Goal: Information Seeking & Learning: Find specific fact

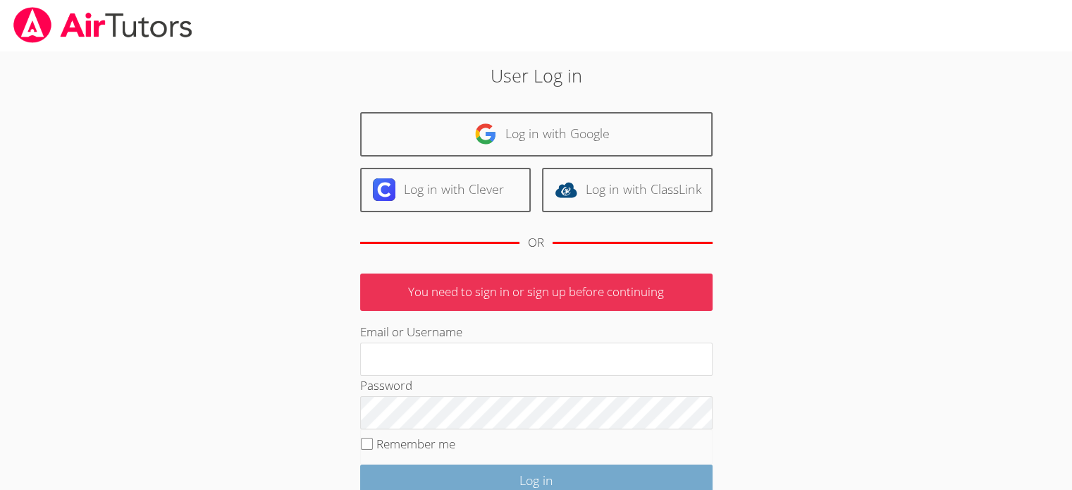
type input "maireasha@yahoo.com"
click at [520, 474] on input "Log in" at bounding box center [536, 480] width 352 height 33
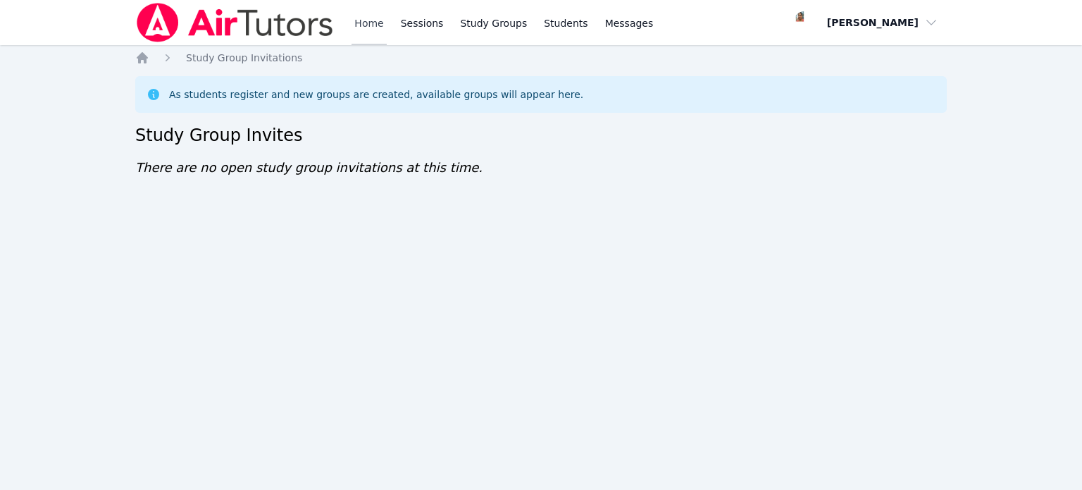
click at [361, 30] on link "Home" at bounding box center [369, 22] width 35 height 45
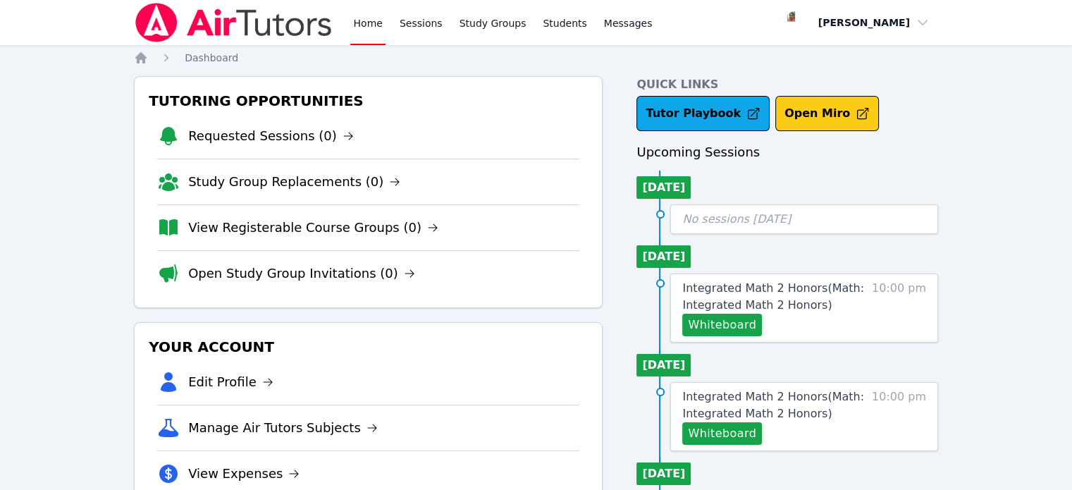
click at [795, 125] on button "Open Miro" at bounding box center [827, 113] width 104 height 35
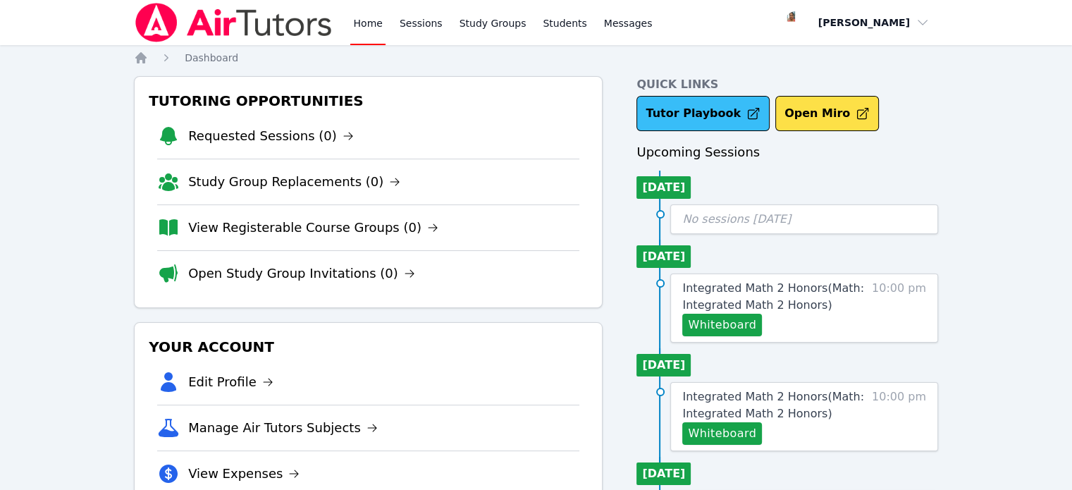
click at [704, 111] on link "Tutor Playbook" at bounding box center [702, 113] width 133 height 35
click at [485, 25] on link "Study Groups" at bounding box center [493, 22] width 73 height 45
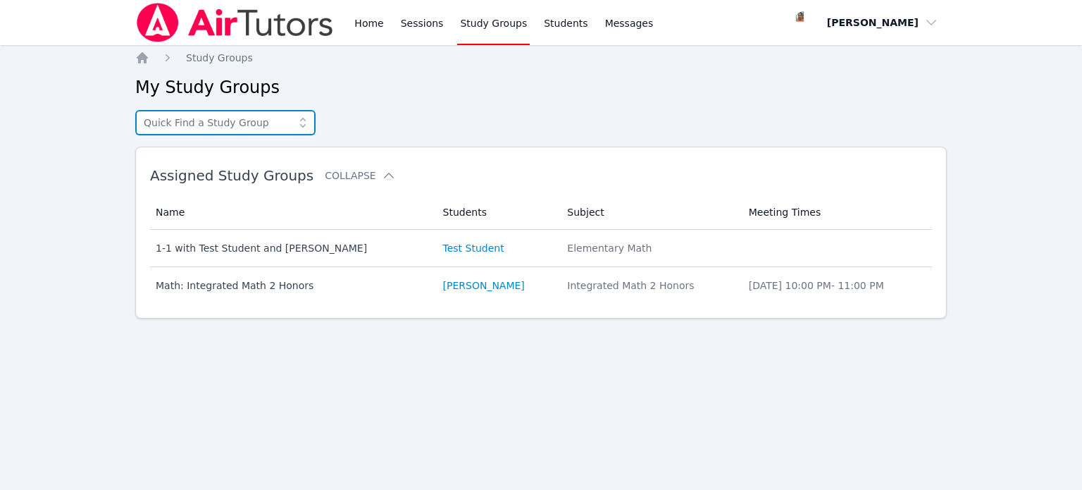
click at [223, 126] on input "text" at bounding box center [225, 122] width 180 height 25
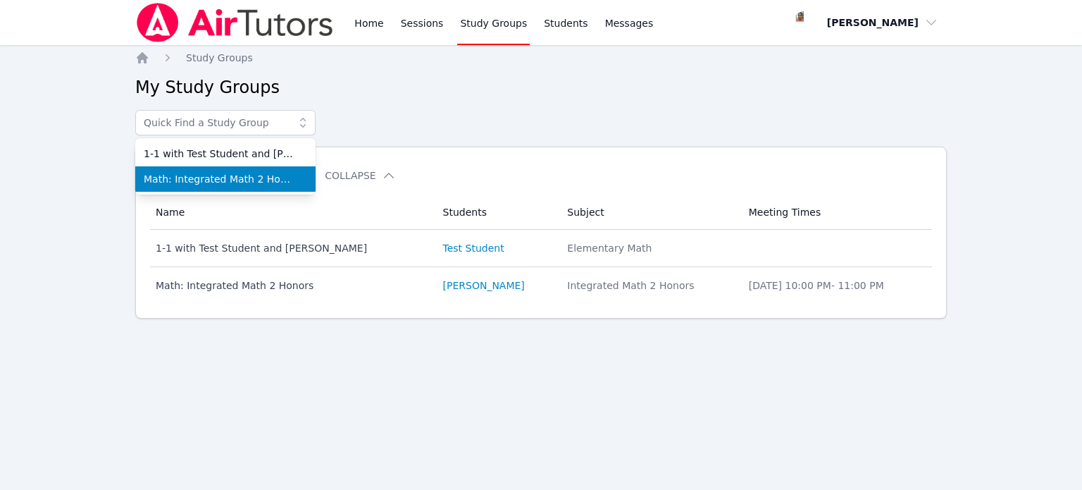
click at [228, 175] on span "Math: Integrated Math 2 Honors" at bounding box center [225, 179] width 163 height 14
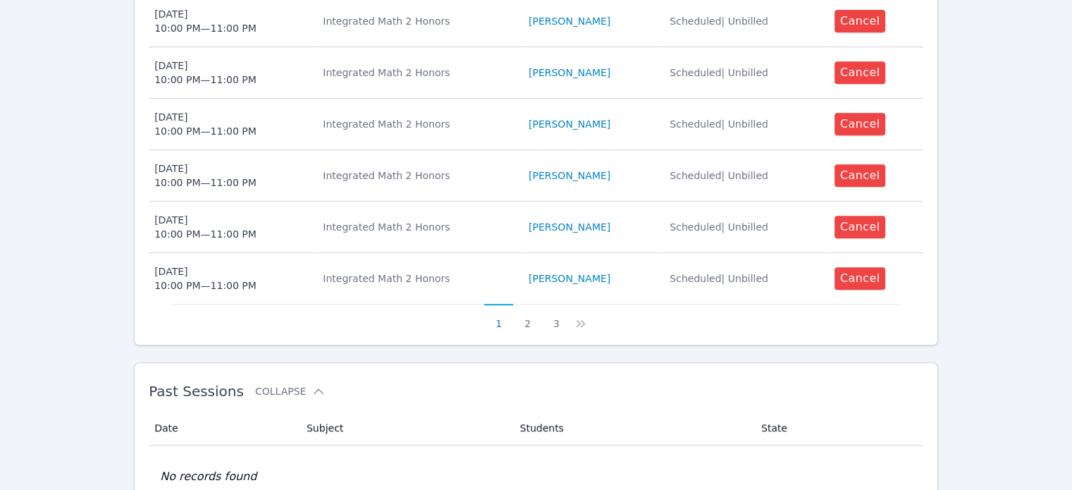
scroll to position [638, 0]
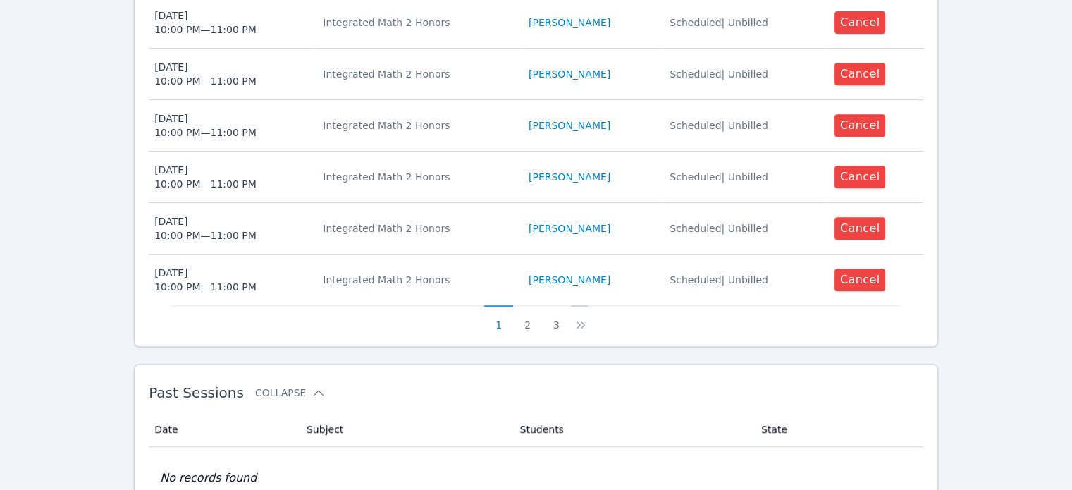
click at [580, 323] on icon at bounding box center [581, 325] width 14 height 14
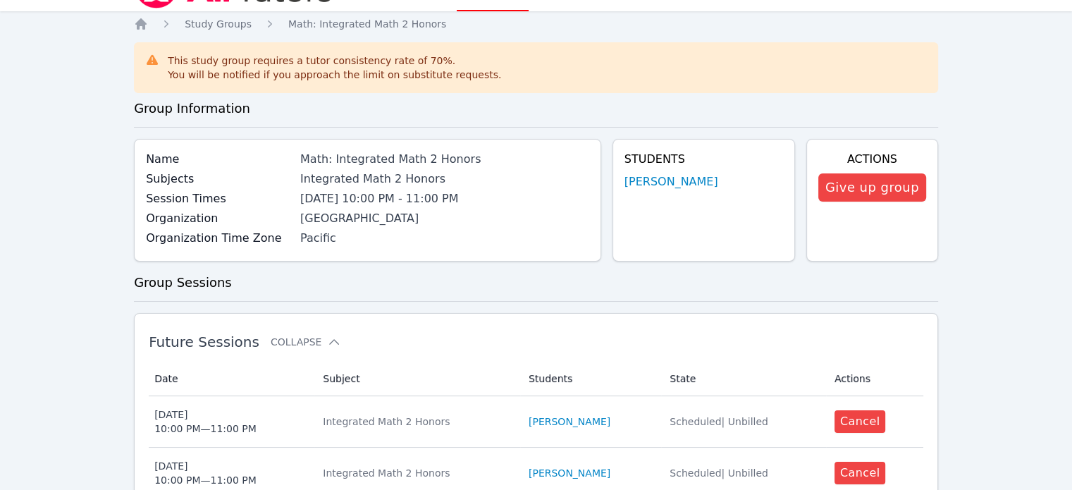
scroll to position [0, 0]
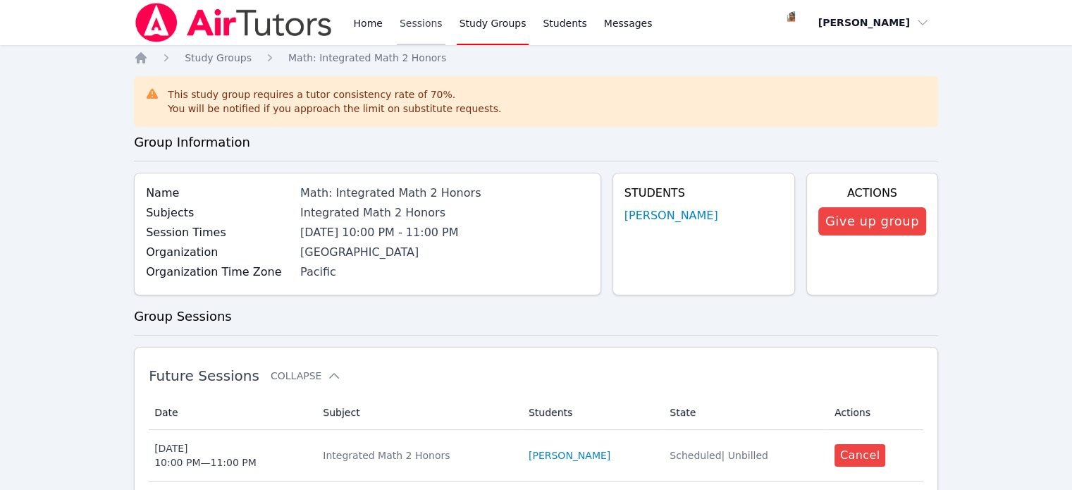
click at [428, 24] on link "Sessions" at bounding box center [421, 22] width 49 height 45
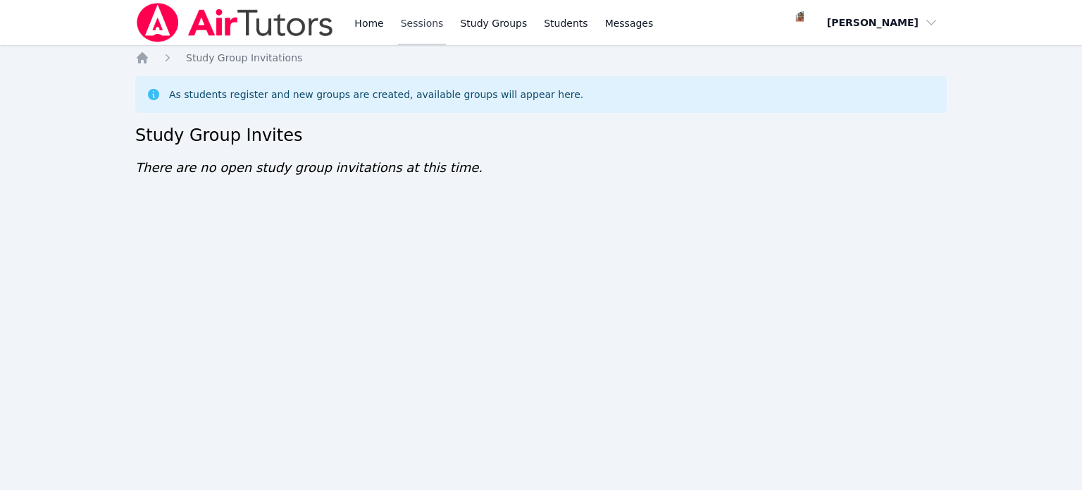
click at [405, 24] on link "Sessions" at bounding box center [422, 22] width 49 height 45
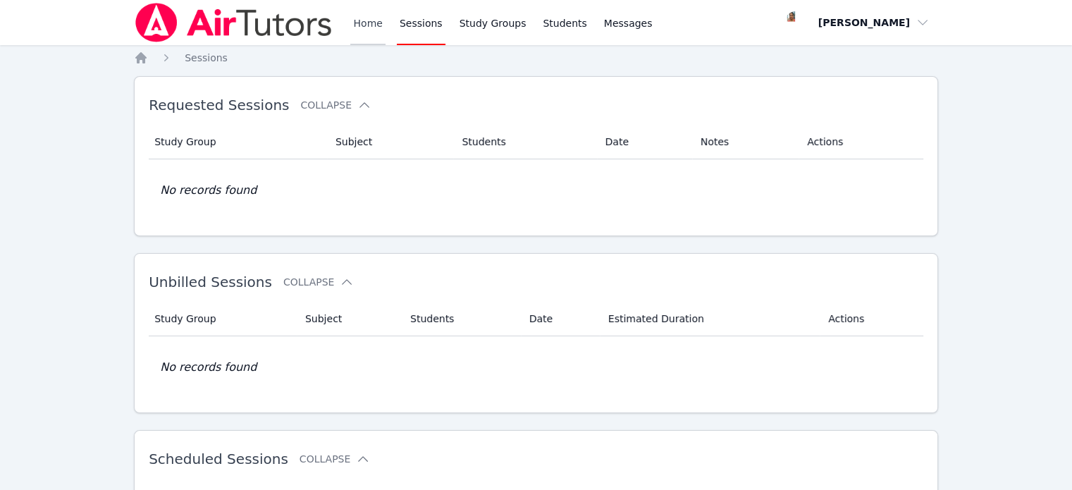
click at [358, 26] on link "Home" at bounding box center [367, 22] width 35 height 45
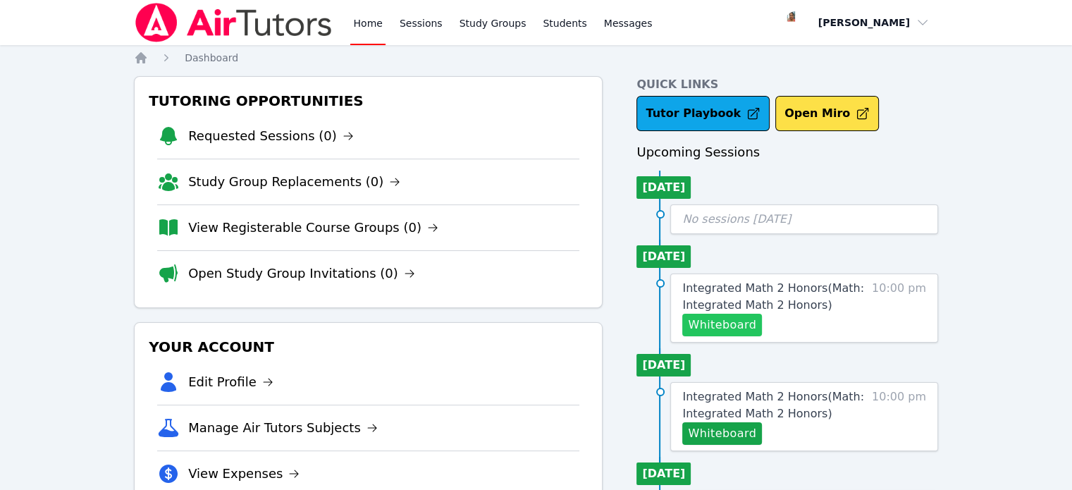
click at [712, 326] on button "Whiteboard" at bounding box center [722, 325] width 80 height 23
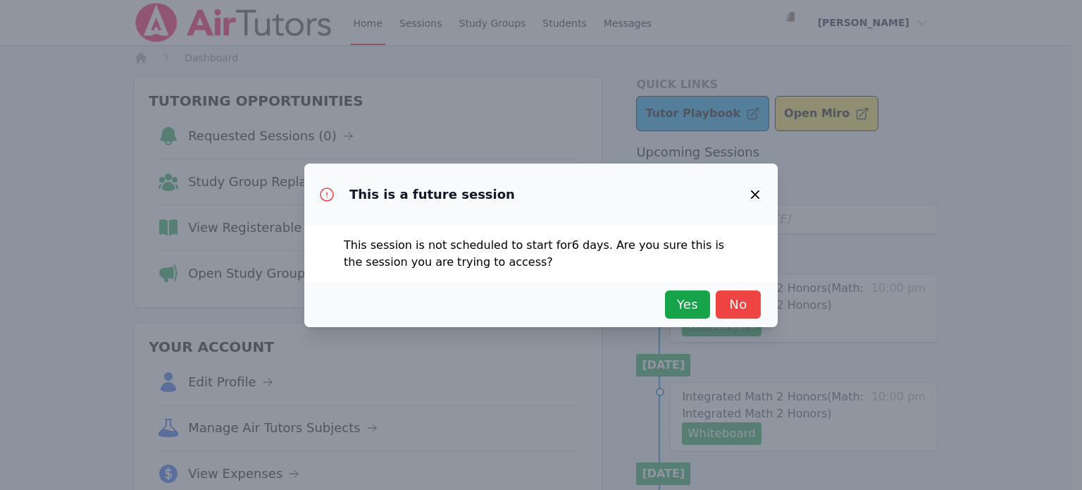
click at [755, 192] on icon "button" at bounding box center [755, 194] width 17 height 17
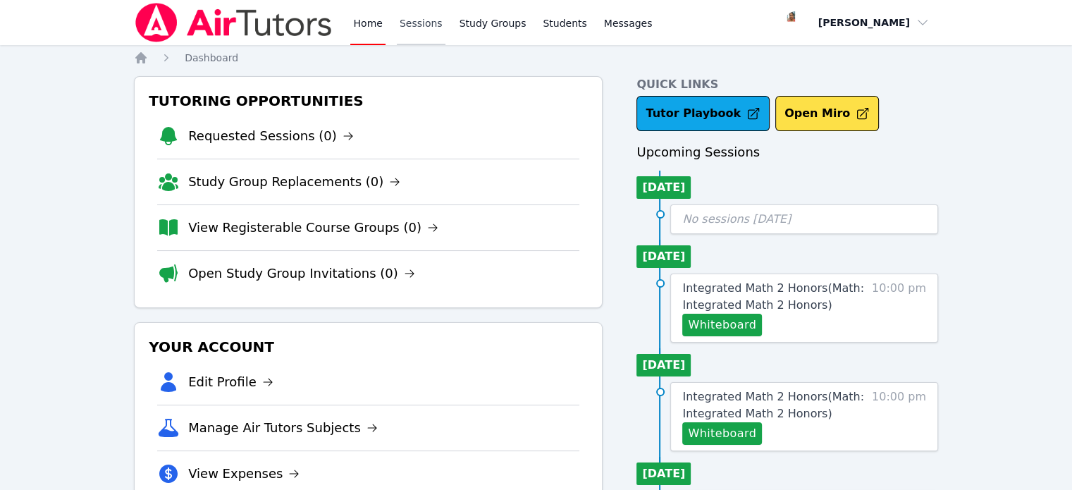
click at [414, 22] on link "Sessions" at bounding box center [421, 22] width 49 height 45
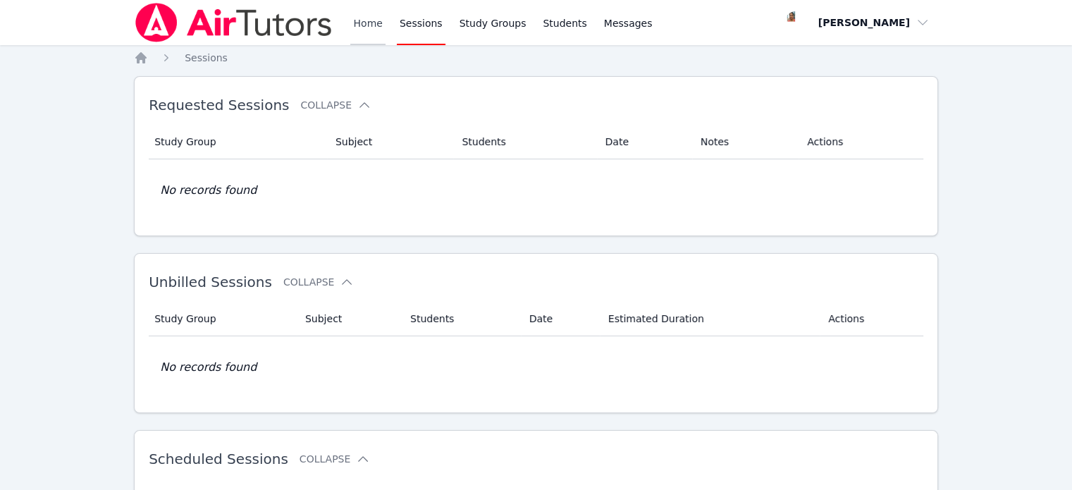
click at [366, 22] on link "Home" at bounding box center [367, 22] width 35 height 45
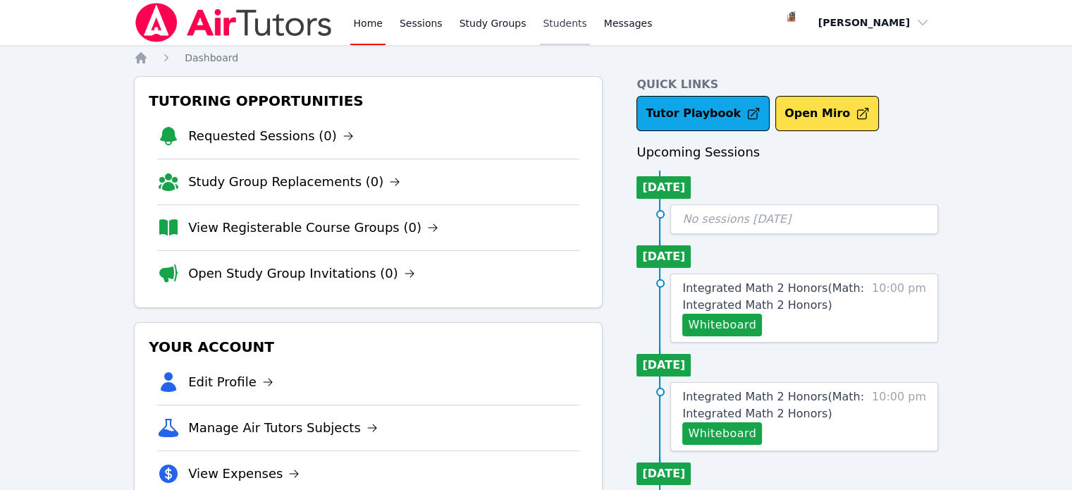
click at [558, 25] on link "Students" at bounding box center [564, 22] width 49 height 45
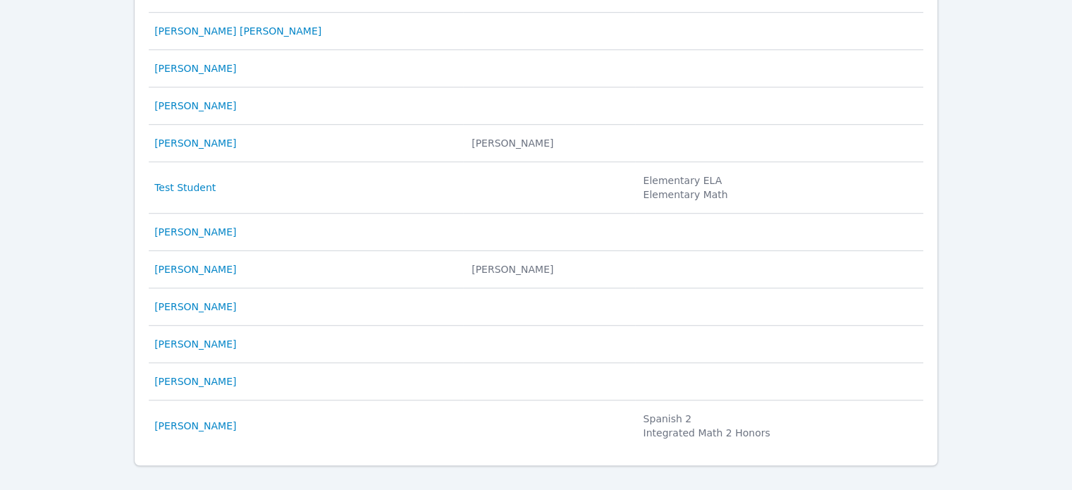
scroll to position [923, 0]
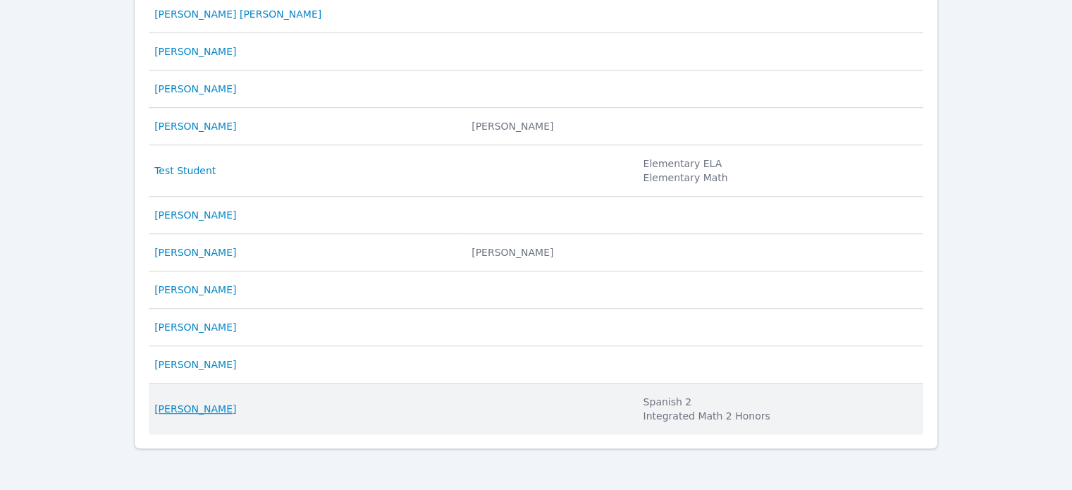
click at [155, 409] on link "Lisa Otuonye" at bounding box center [195, 409] width 82 height 14
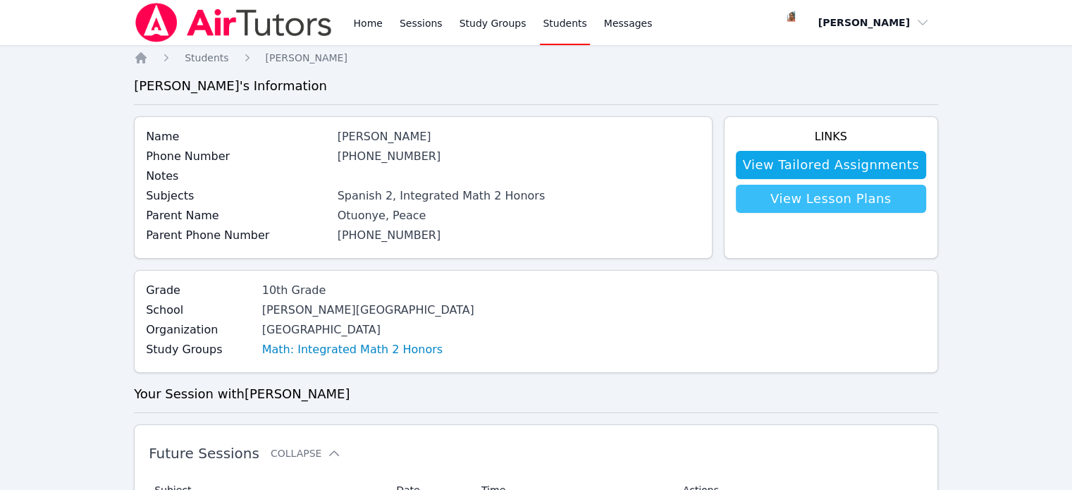
click at [854, 199] on link "View Lesson Plans" at bounding box center [831, 199] width 190 height 28
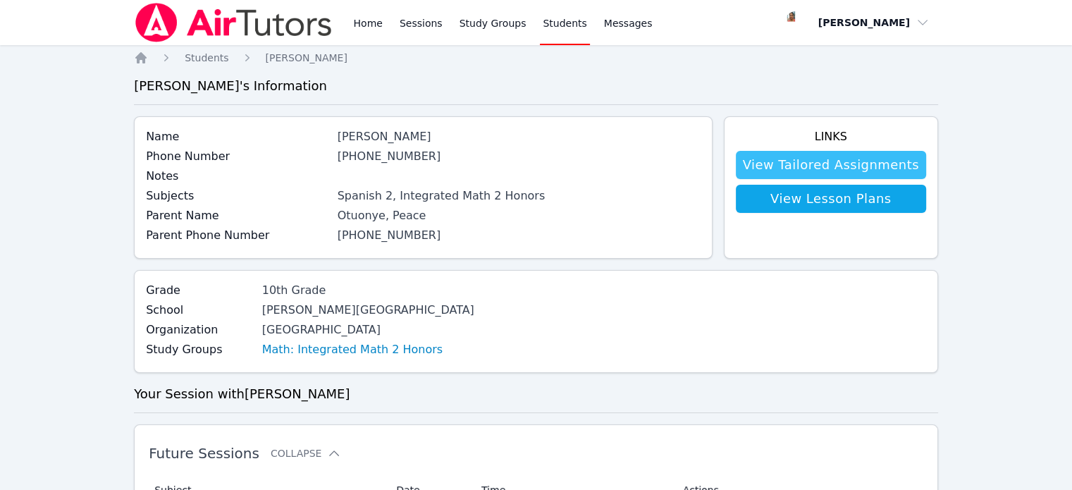
click at [836, 163] on link "View Tailored Assignments" at bounding box center [831, 165] width 190 height 28
drag, startPoint x: 237, startPoint y: 308, endPoint x: 352, endPoint y: 323, distance: 116.5
click at [352, 323] on div "Grade 10th Grade School Leuzinger High School Organization Centinela Valley UHS…" at bounding box center [310, 321] width 328 height 79
drag, startPoint x: 147, startPoint y: 310, endPoint x: 162, endPoint y: 308, distance: 15.6
click at [162, 308] on label "School" at bounding box center [200, 310] width 108 height 17
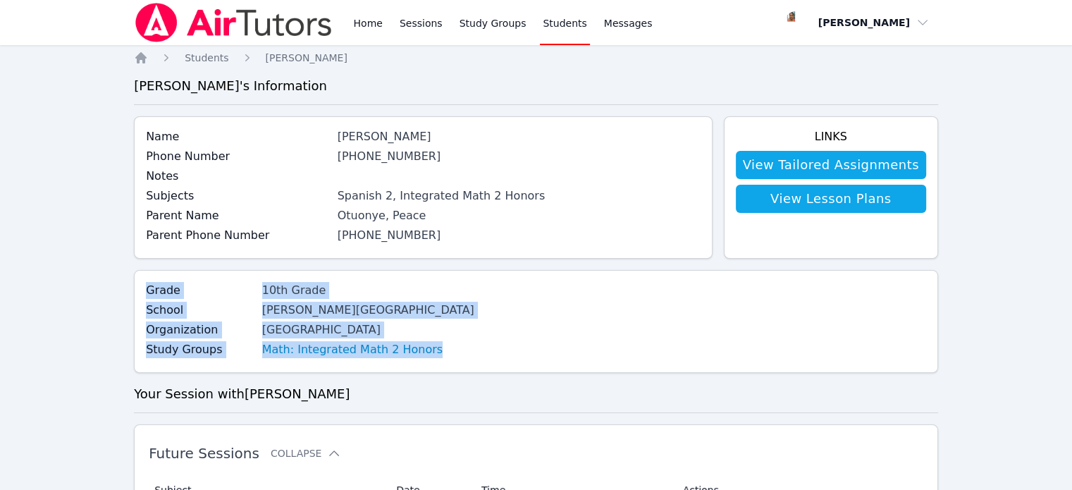
drag, startPoint x: 146, startPoint y: 290, endPoint x: 409, endPoint y: 349, distance: 269.4
click at [409, 349] on div "Grade 10th Grade School Leuzinger High School Organization Centinela Valley UHS…" at bounding box center [536, 321] width 804 height 103
copy div "Grade 10th Grade School Leuzinger High School Organization Centinela Valley UHS…"
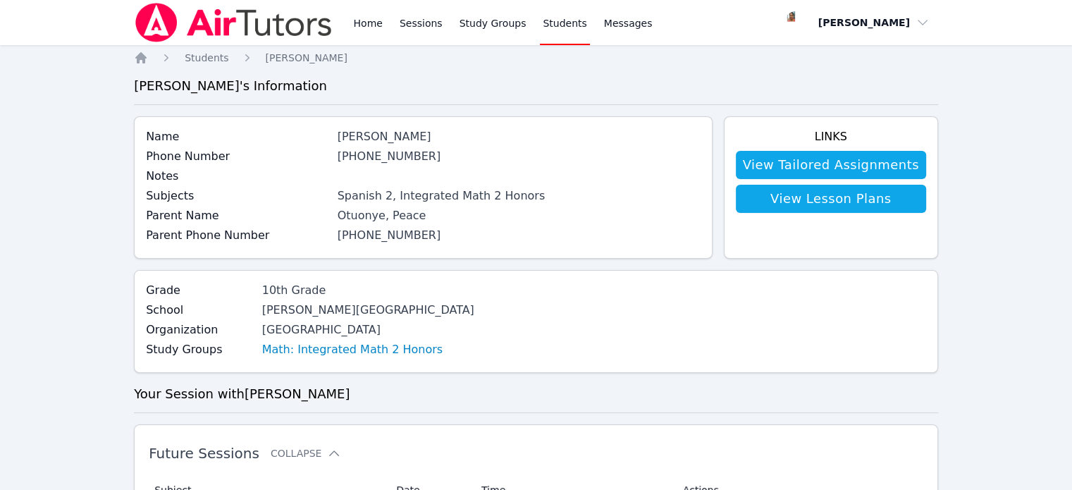
click at [896, 164] on link "View Tailored Assignments" at bounding box center [831, 165] width 190 height 28
